Goal: Task Accomplishment & Management: Manage account settings

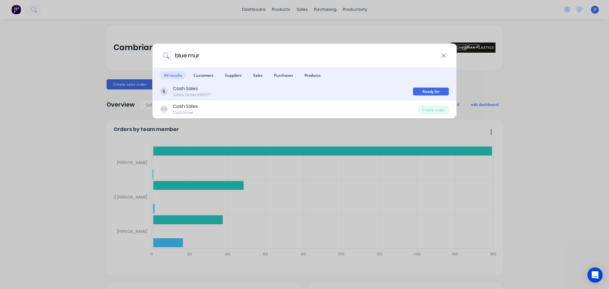
type input "blue mur"
click at [223, 85] on div "Cash Sales Sales Order #85117 Ready for Pickup" at bounding box center [304, 92] width 304 height 18
click at [358, 90] on div "Cash Sales Sales Order #85117" at bounding box center [286, 91] width 253 height 12
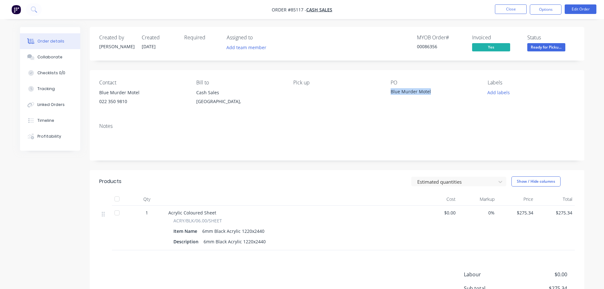
drag, startPoint x: 389, startPoint y: 90, endPoint x: 417, endPoint y: 88, distance: 28.3
click at [460, 93] on div "Contact Blue Murder Motel 022 350 9810 Bill to Cash Sales [GEOGRAPHIC_DATA], Pi…" at bounding box center [337, 94] width 494 height 48
copy div "Blue Murder Motel"
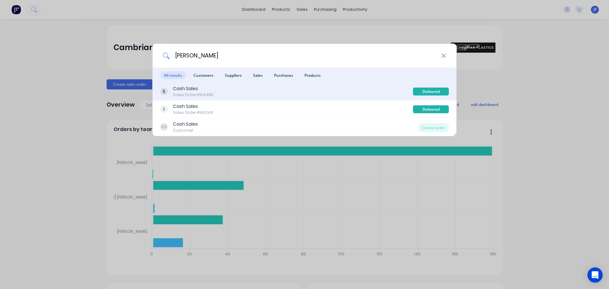
type input "greg ewing"
click at [350, 91] on div "Cash Sales Sales Order #84485" at bounding box center [286, 91] width 253 height 12
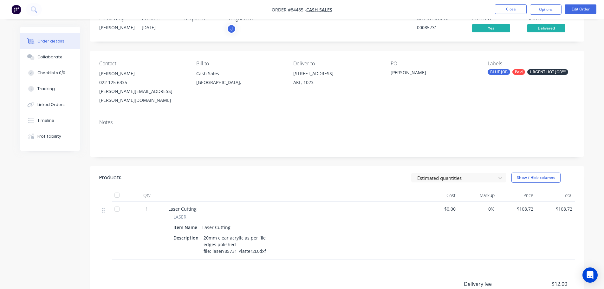
scroll to position [63, 0]
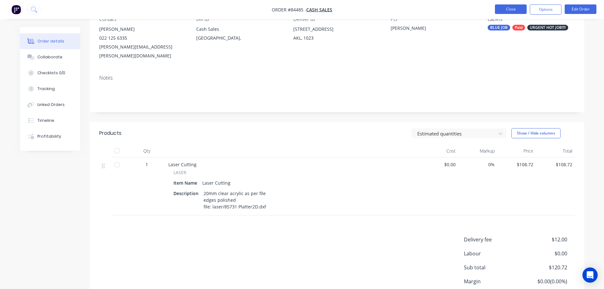
click at [511, 8] on button "Close" at bounding box center [511, 9] width 32 height 10
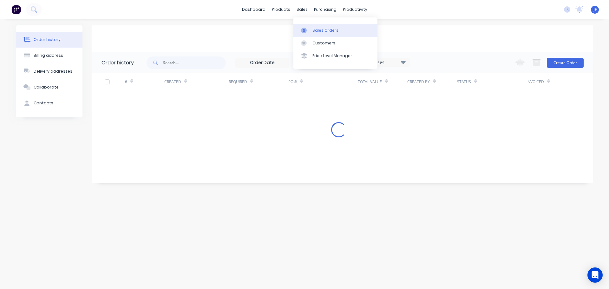
click at [312, 28] on div "Sales Orders" at bounding box center [325, 31] width 26 height 6
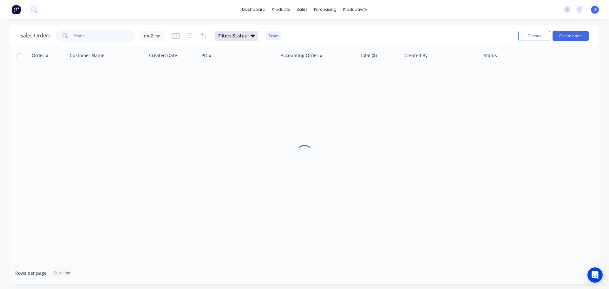
click at [125, 35] on input "text" at bounding box center [105, 35] width 62 height 13
type input "ewing"
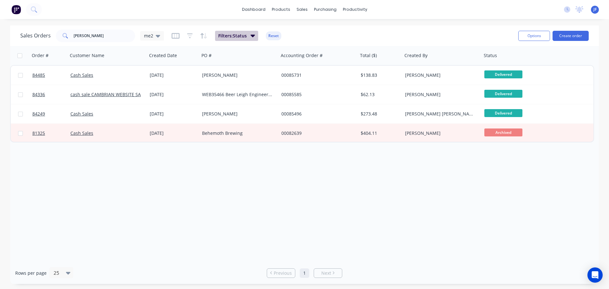
click at [235, 38] on span "Filters: Status" at bounding box center [232, 36] width 29 height 6
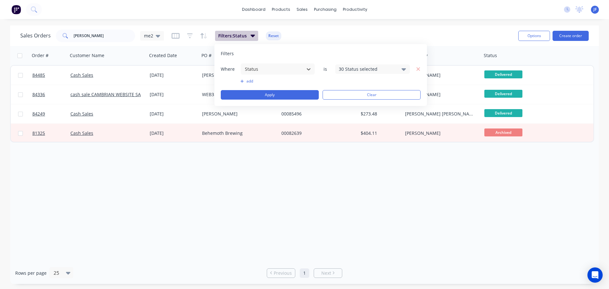
click at [235, 38] on span "Filters: Status" at bounding box center [232, 36] width 29 height 6
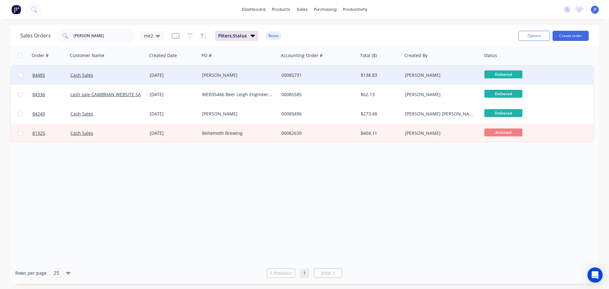
click at [122, 75] on div "Cash Sales" at bounding box center [105, 75] width 70 height 6
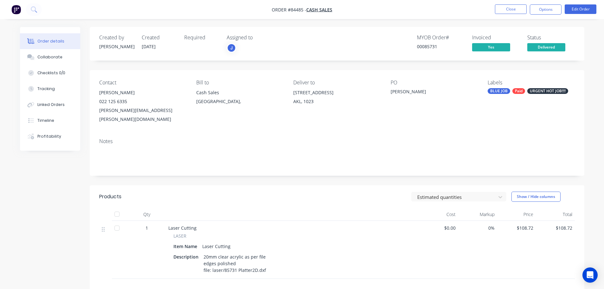
scroll to position [63, 0]
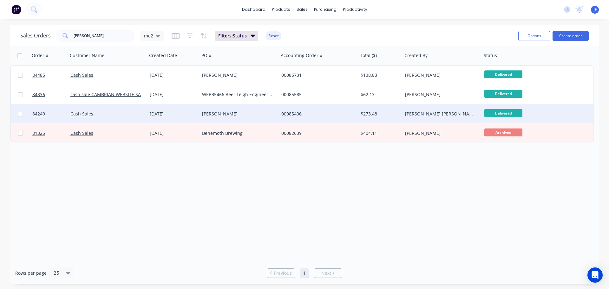
click at [191, 108] on div "29 Aug 2025" at bounding box center [173, 113] width 52 height 19
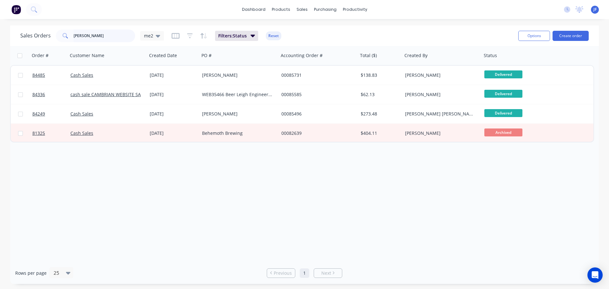
click at [92, 35] on input "ewing" at bounding box center [105, 35] width 62 height 13
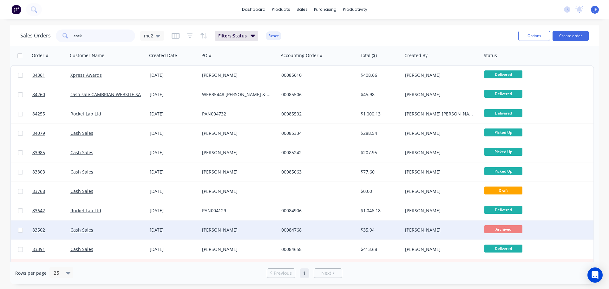
type input "cock"
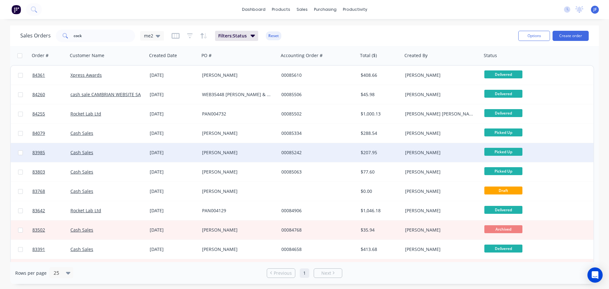
click at [278, 147] on div "Greg Cockerill" at bounding box center [238, 152] width 79 height 19
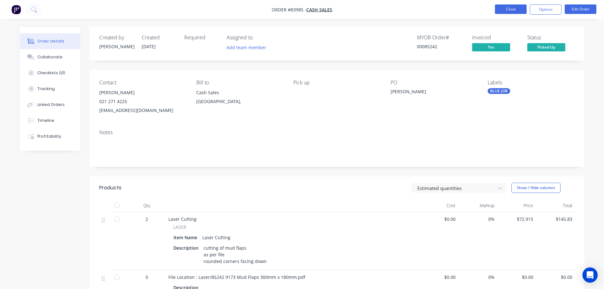
click at [520, 7] on button "Close" at bounding box center [511, 9] width 32 height 10
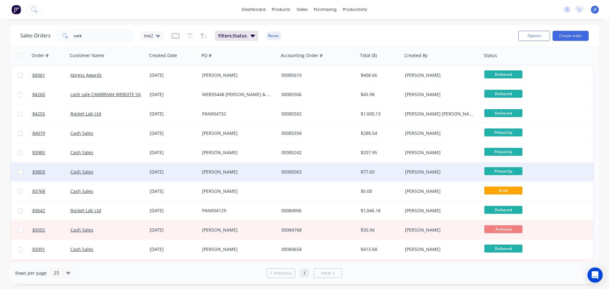
click at [287, 167] on div "00085063" at bounding box center [318, 171] width 79 height 19
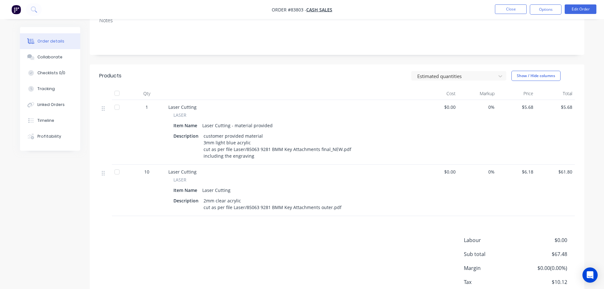
scroll to position [127, 0]
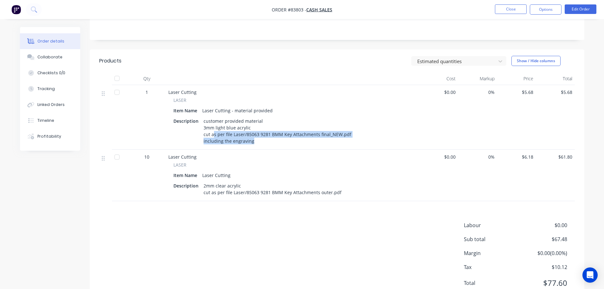
drag, startPoint x: 261, startPoint y: 140, endPoint x: 212, endPoint y: 135, distance: 49.1
click at [212, 135] on div "customer provided material 3mm light blue acrylic cut as per file Laser/85063 9…" at bounding box center [277, 130] width 153 height 29
click at [216, 136] on div "customer provided material 3mm light blue acrylic cut as per file Laser/85063 9…" at bounding box center [277, 130] width 153 height 29
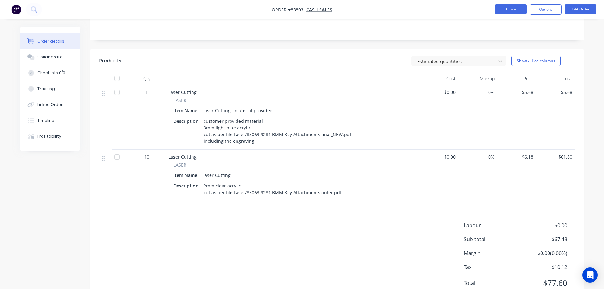
click at [504, 9] on button "Close" at bounding box center [511, 9] width 32 height 10
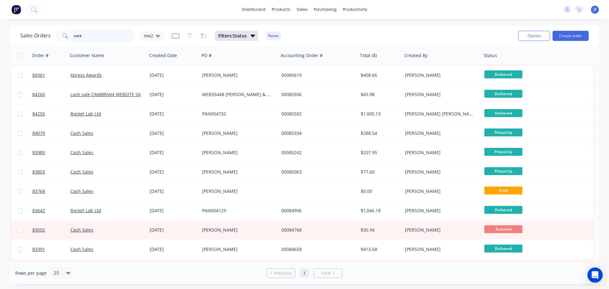
click at [110, 30] on input "cock" at bounding box center [105, 35] width 62 height 13
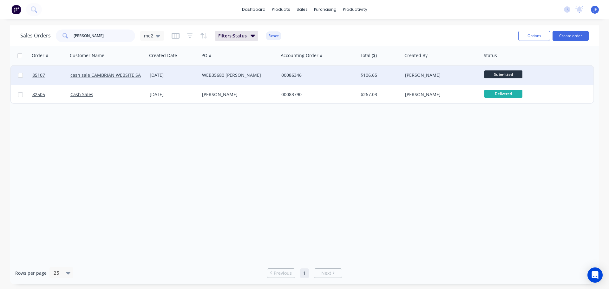
type input "casey"
click at [210, 78] on div "WEB35680 Casey Assink" at bounding box center [237, 75] width 70 height 6
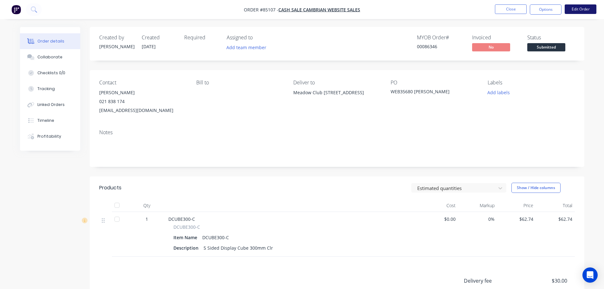
click at [577, 11] on button "Edit Order" at bounding box center [581, 9] width 32 height 10
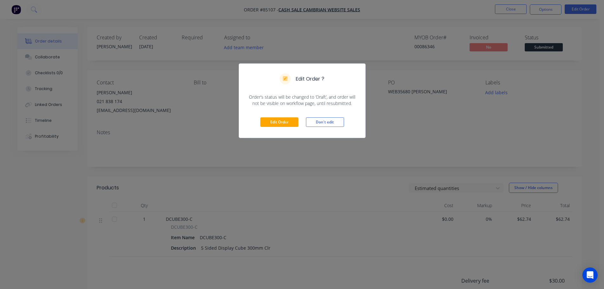
click at [302, 121] on div "Edit Order Don't edit" at bounding box center [302, 121] width 126 height 31
click at [297, 121] on button "Edit Order" at bounding box center [279, 122] width 38 height 10
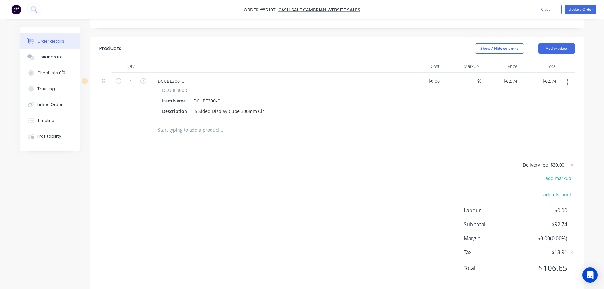
scroll to position [151, 0]
click at [206, 122] on input "text" at bounding box center [221, 128] width 127 height 13
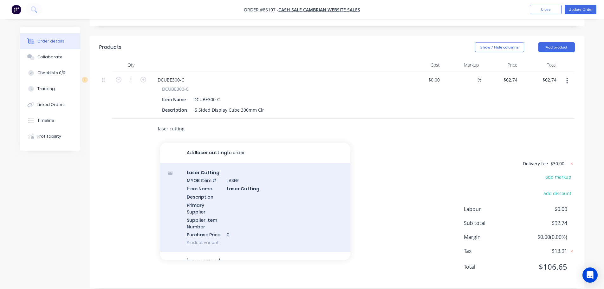
type input "laser cutting"
click at [239, 172] on div "Laser Cutting MYOB Item # LASER Item Name Laser Cutting Description Primary Sup…" at bounding box center [255, 207] width 190 height 89
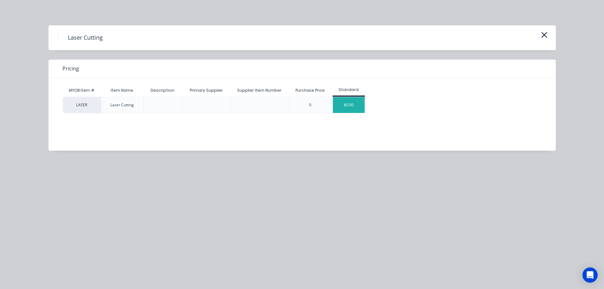
click at [353, 106] on div "$0.00" at bounding box center [349, 105] width 32 height 16
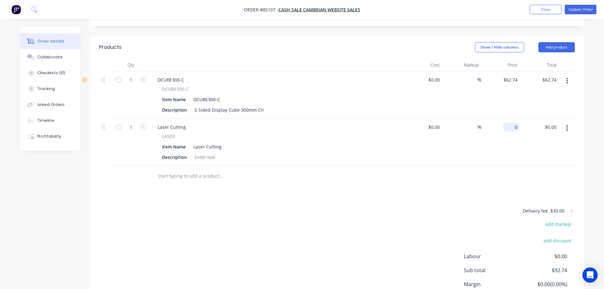
click at [511, 122] on div "0 $0.00" at bounding box center [511, 126] width 17 height 9
type input "$32.50"
click at [209, 152] on div at bounding box center [205, 156] width 26 height 9
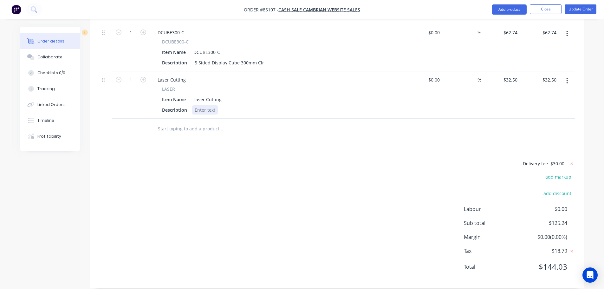
click at [207, 105] on div at bounding box center [205, 109] width 26 height 9
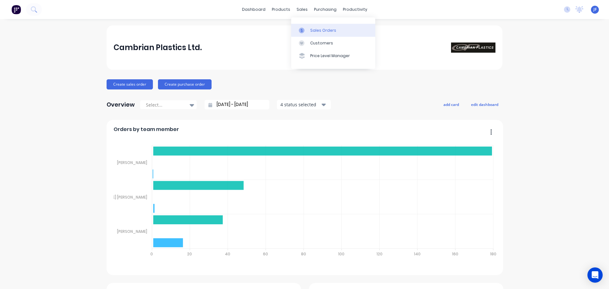
click at [310, 31] on div "Sales Orders" at bounding box center [323, 31] width 26 height 6
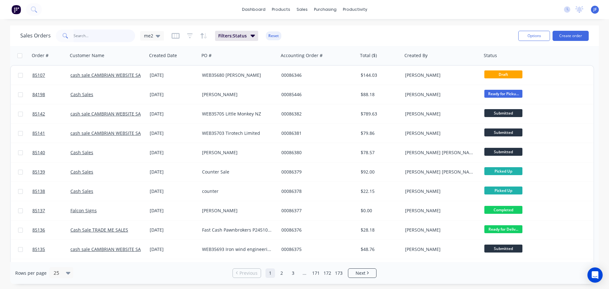
click at [90, 39] on input "text" at bounding box center [105, 35] width 62 height 13
type input "casey"
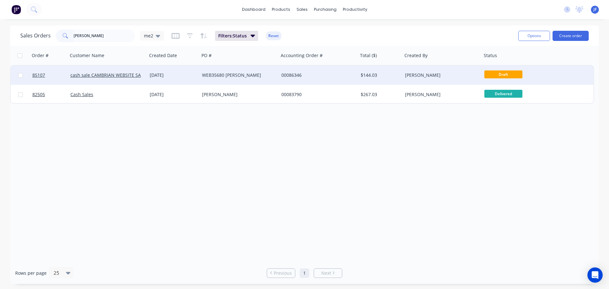
click at [299, 73] on div "00086346" at bounding box center [316, 75] width 70 height 6
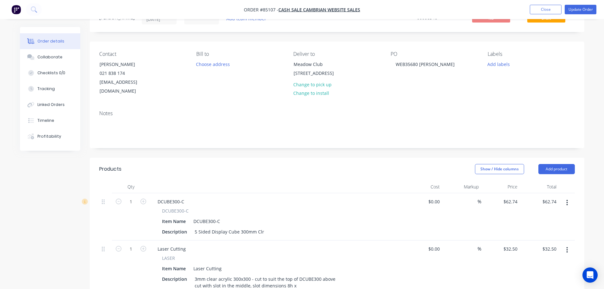
scroll to position [63, 0]
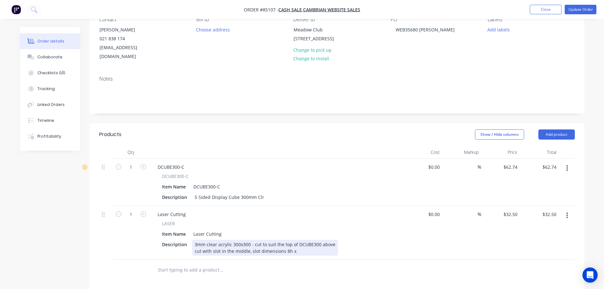
click at [293, 242] on div "3mm clear acrylic 300x300 - cut to suit the top of DCUBE300 above cut with slot…" at bounding box center [265, 248] width 146 height 16
click at [284, 240] on div "3mm clear acrylic 300x300 - cut to suit the top of DCUBE300 above cut with slot…" at bounding box center [265, 248] width 146 height 16
click at [305, 243] on div "3mm clear acrylic 300x300 - cut to suit the top of DCUBE300 above cut with slot…" at bounding box center [265, 248] width 146 height 16
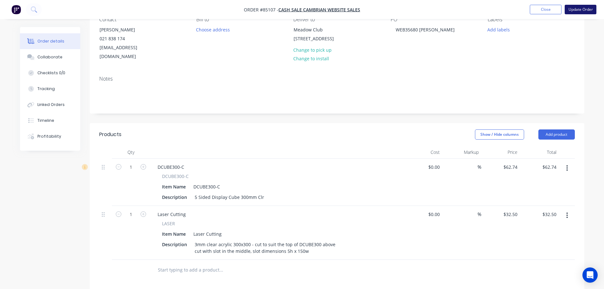
click at [578, 11] on button "Update Order" at bounding box center [581, 10] width 32 height 10
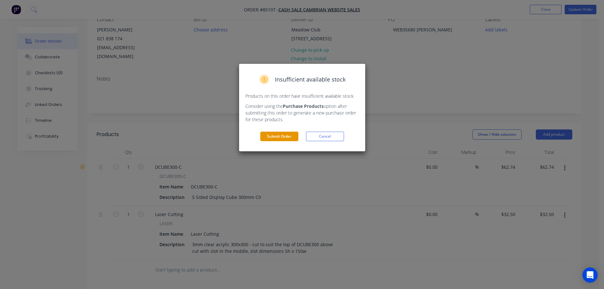
click at [263, 137] on button "Submit Order" at bounding box center [279, 137] width 38 height 10
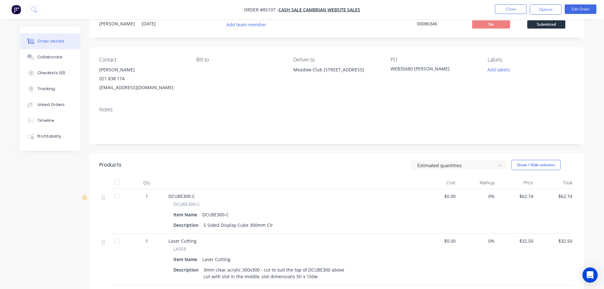
scroll to position [0, 0]
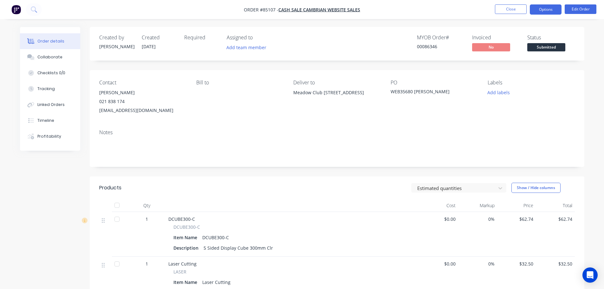
click at [545, 9] on button "Options" at bounding box center [546, 9] width 32 height 10
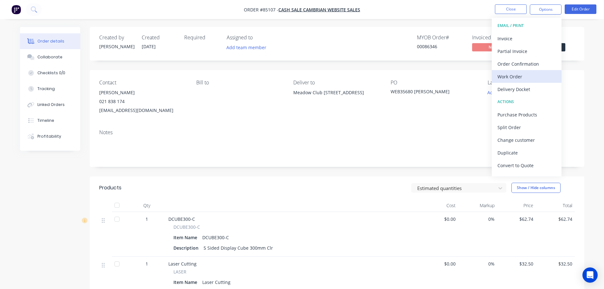
click at [526, 75] on div "Work Order" at bounding box center [526, 76] width 58 height 9
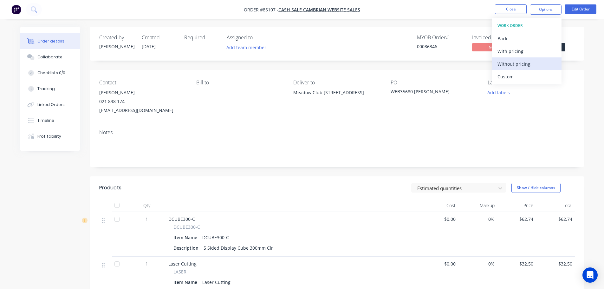
click at [525, 67] on div "Without pricing" at bounding box center [526, 63] width 58 height 9
click at [419, 43] on div "00086346" at bounding box center [441, 46] width 48 height 7
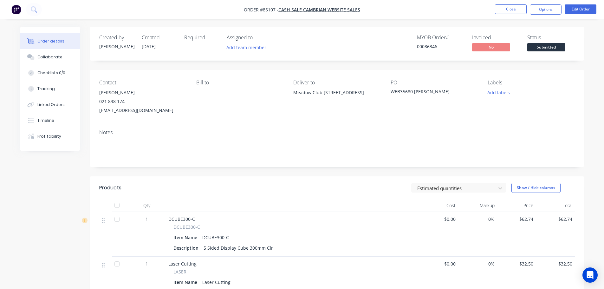
click at [560, 52] on button "Submitted" at bounding box center [546, 48] width 38 height 10
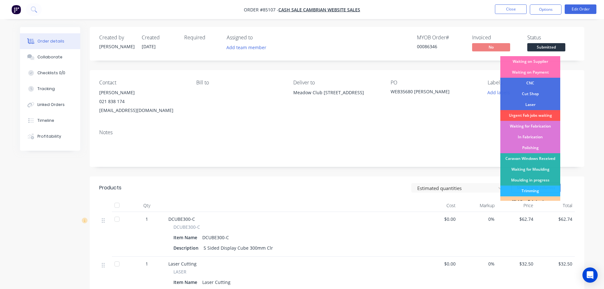
click at [551, 26] on div "Order details Collaborate Checklists 0/0 Tracking Linked Orders Timeline Profit…" at bounding box center [302, 217] width 604 height 435
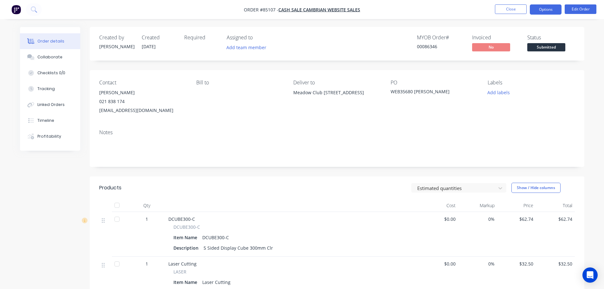
click at [549, 11] on button "Options" at bounding box center [546, 9] width 32 height 10
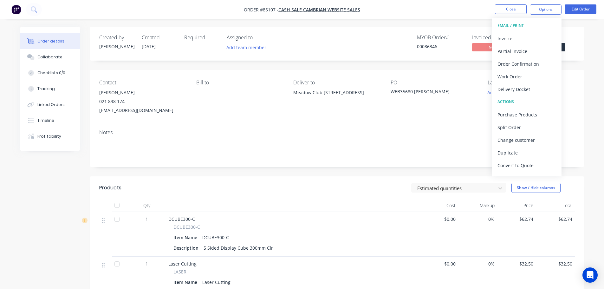
drag, startPoint x: 421, startPoint y: 27, endPoint x: 370, endPoint y: 193, distance: 173.8
click at [421, 28] on div "Created by Jess Created 07/10/25 Required Assigned to Add team member MYOB Orde…" at bounding box center [337, 44] width 494 height 34
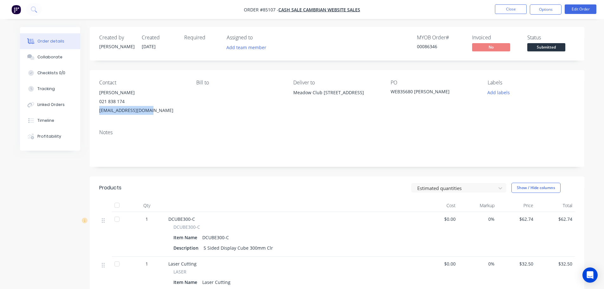
drag, startPoint x: 96, startPoint y: 111, endPoint x: 158, endPoint y: 115, distance: 61.7
click at [158, 115] on div "Contact Casey Assink 021 838 174 info@meadowclub.co.nz Bill to Deliver to Meado…" at bounding box center [337, 97] width 494 height 54
copy div "info@meadowclub.co.nz"
